Goal: Task Accomplishment & Management: Manage account settings

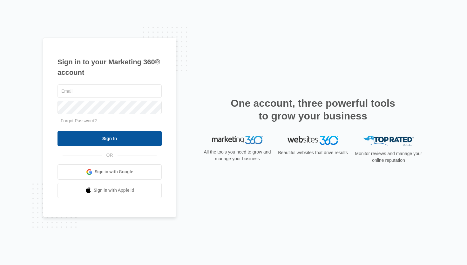
type input "[EMAIL_ADDRESS][DOMAIN_NAME]"
click at [96, 138] on input "Sign In" at bounding box center [110, 138] width 104 height 15
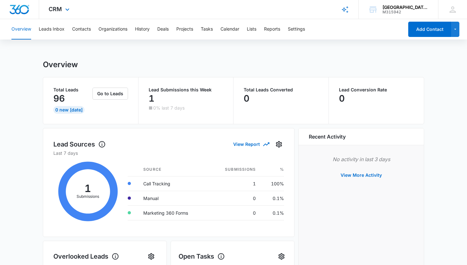
click at [62, 10] on div "CRM Apps Reputation Forms CRM Email Social Payments POS Content Ads Intelligenc…" at bounding box center [60, 9] width 42 height 19
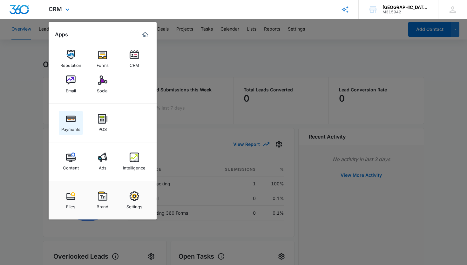
click at [70, 121] on img at bounding box center [71, 119] width 10 height 10
click at [145, 34] on img "Marketing 360® Dashboard" at bounding box center [145, 35] width 8 height 8
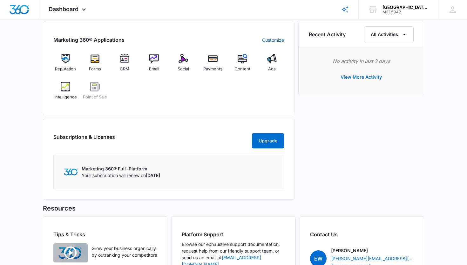
scroll to position [362, 0]
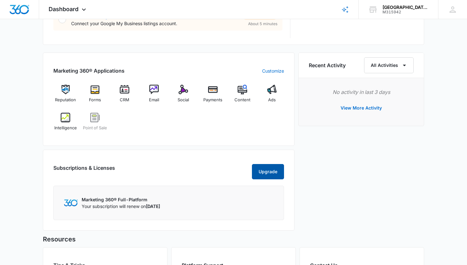
click at [268, 176] on button "Upgrade" at bounding box center [268, 171] width 32 height 15
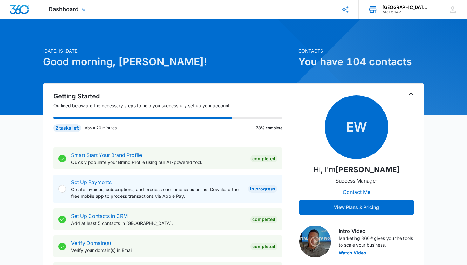
click at [397, 8] on div "[GEOGRAPHIC_DATA][MEDICAL_DATA]" at bounding box center [406, 7] width 46 height 5
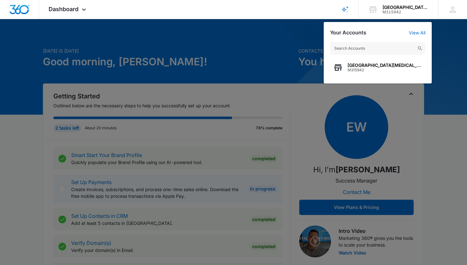
click at [451, 33] on div at bounding box center [233, 132] width 467 height 265
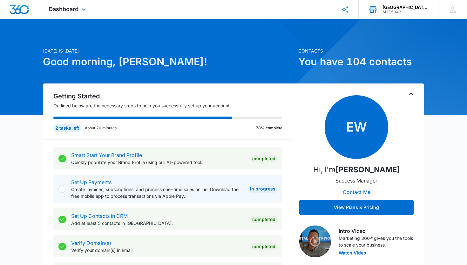
click at [405, 8] on div "[GEOGRAPHIC_DATA][MEDICAL_DATA]" at bounding box center [406, 7] width 46 height 5
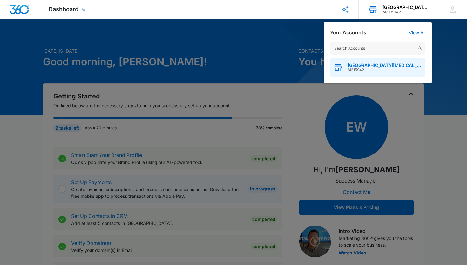
click at [373, 67] on span "[GEOGRAPHIC_DATA][MEDICAL_DATA]" at bounding box center [385, 65] width 75 height 5
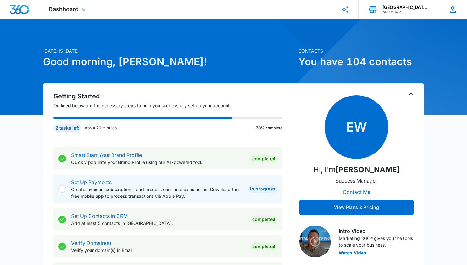
click at [451, 8] on icon at bounding box center [453, 9] width 6 height 6
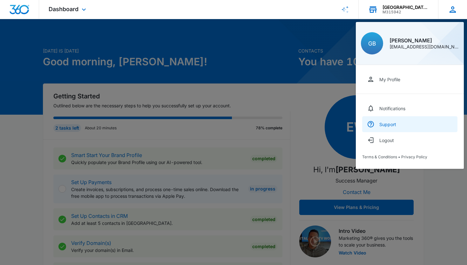
click at [388, 123] on div "Support" at bounding box center [388, 123] width 17 height 5
click at [273, 10] on div "Dashboard Apps Reputation Forms CRM Email Social Payments POS Content Ads Intel…" at bounding box center [233, 9] width 467 height 19
click at [100, 255] on div at bounding box center [233, 132] width 467 height 265
